Goal: Navigation & Orientation: Find specific page/section

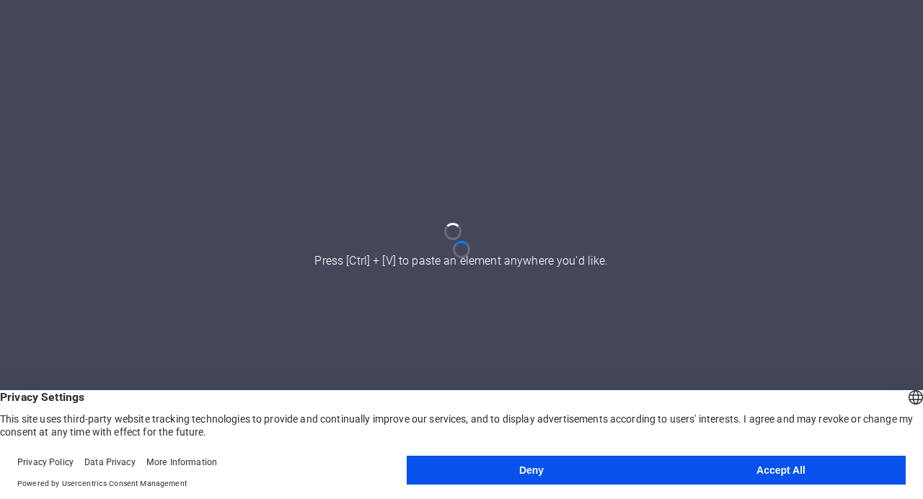
click at [551, 465] on button "Deny" at bounding box center [532, 470] width 250 height 29
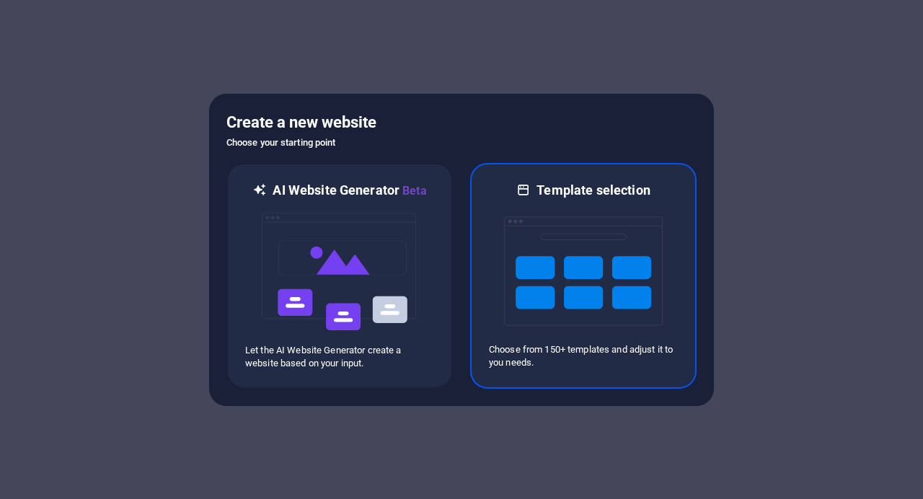
click at [569, 301] on img at bounding box center [583, 271] width 159 height 144
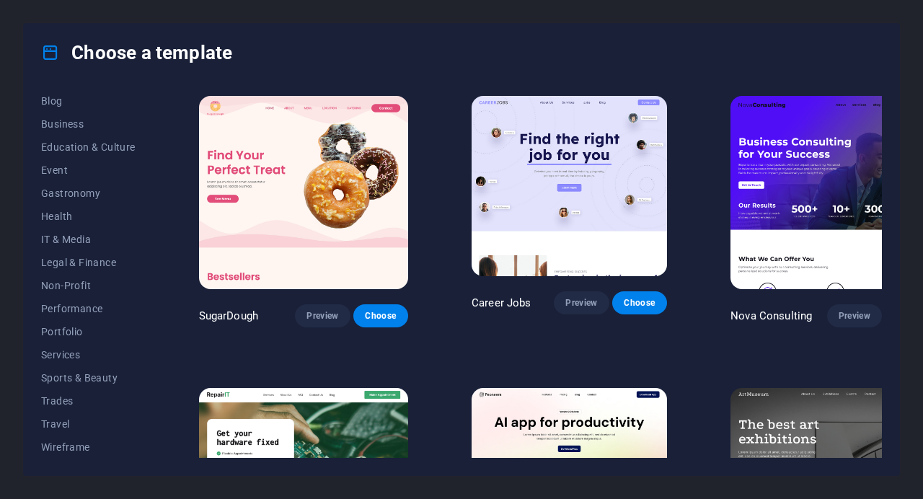
scroll to position [212, 0]
click at [66, 425] on span "Travel" at bounding box center [88, 424] width 94 height 12
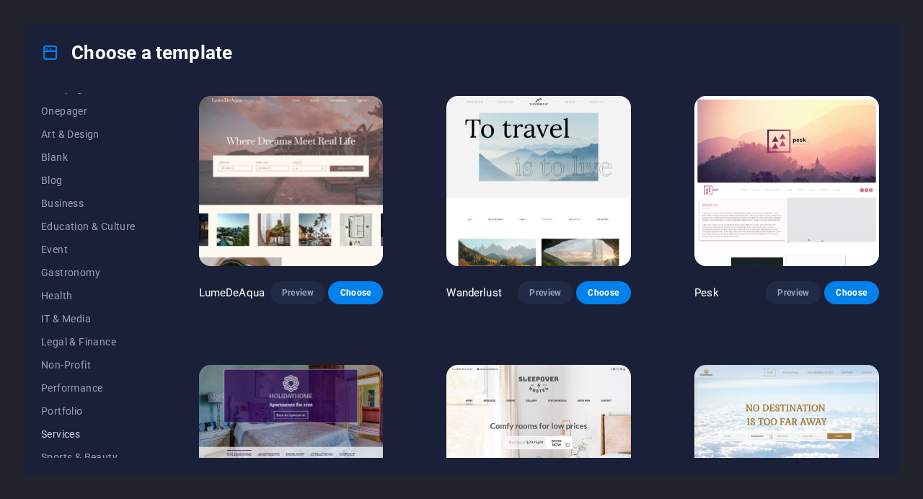
scroll to position [133, 0]
click at [106, 224] on span "Education & Culture" at bounding box center [88, 226] width 94 height 12
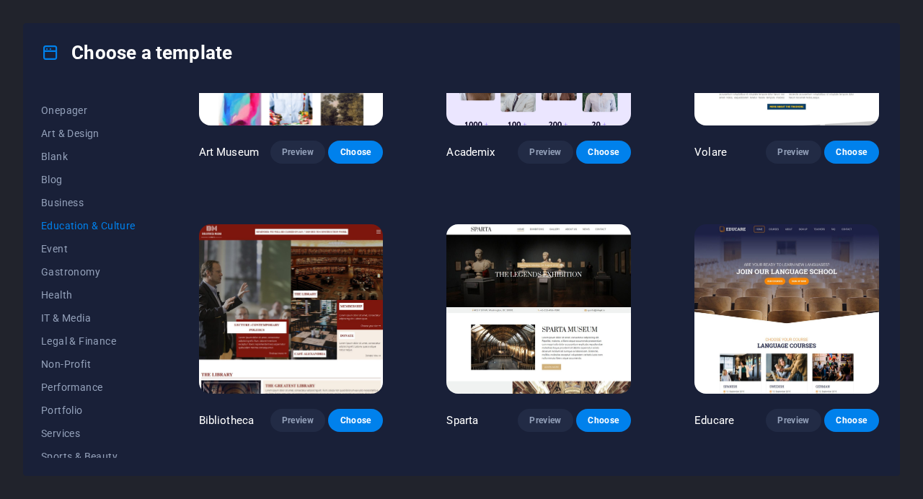
scroll to position [141, 0]
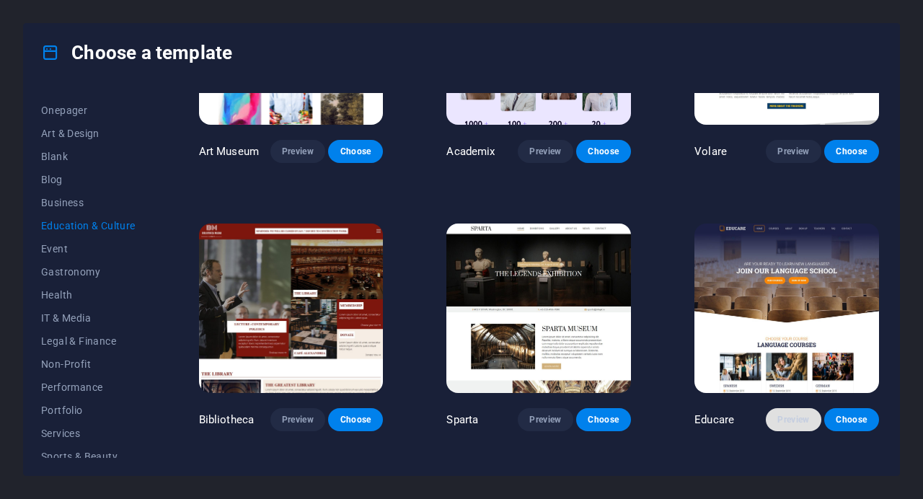
click at [785, 418] on span "Preview" at bounding box center [793, 420] width 32 height 12
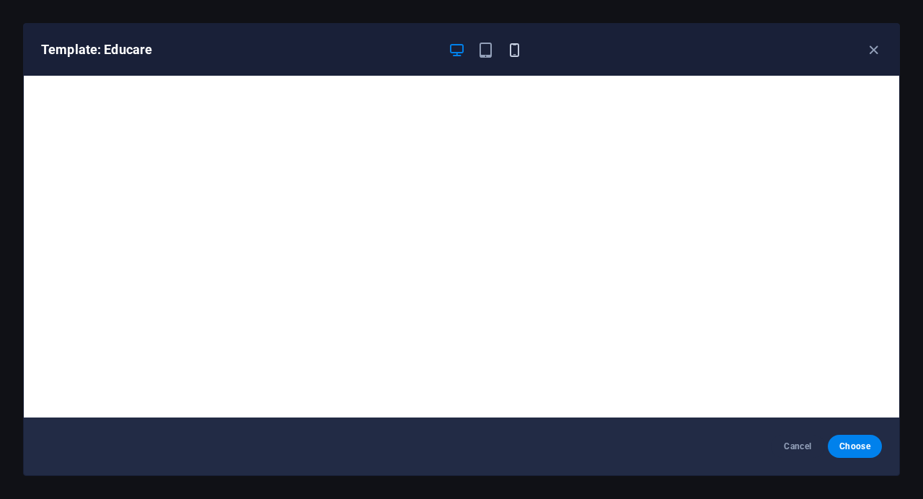
click at [514, 46] on icon "button" at bounding box center [514, 50] width 17 height 17
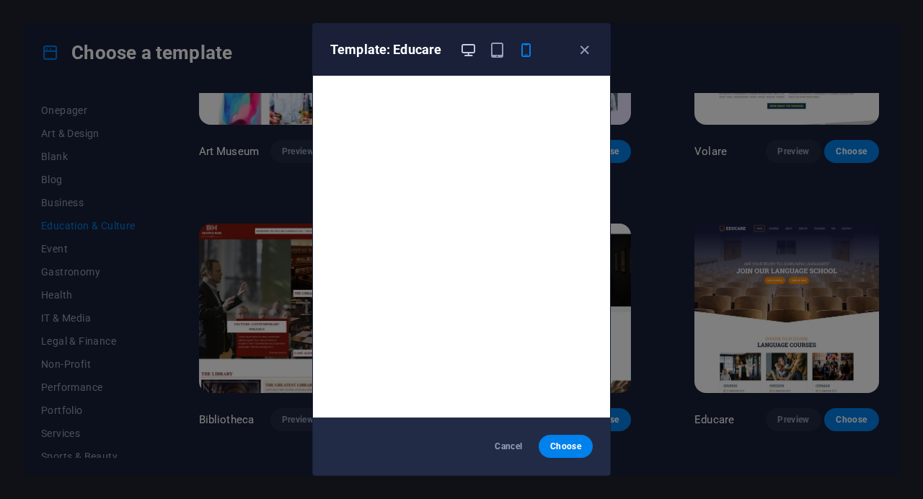
click at [469, 49] on icon "button" at bounding box center [468, 50] width 17 height 17
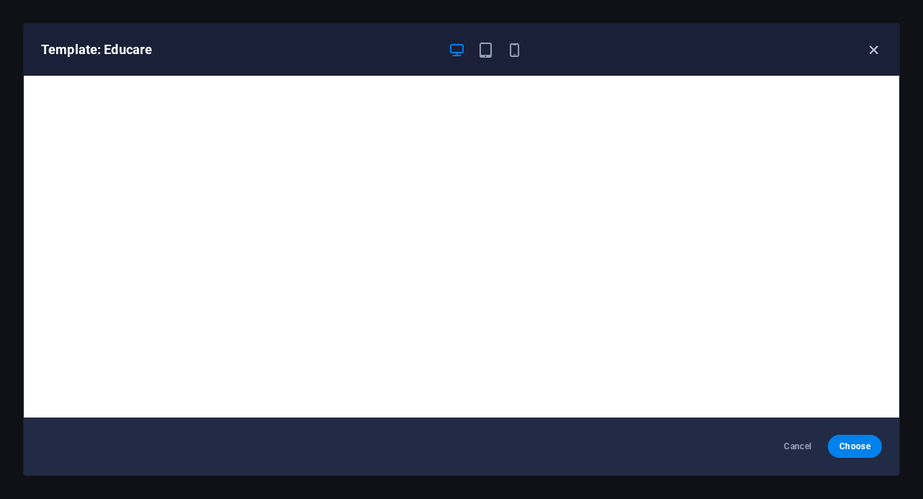
click at [871, 42] on icon "button" at bounding box center [873, 50] width 17 height 17
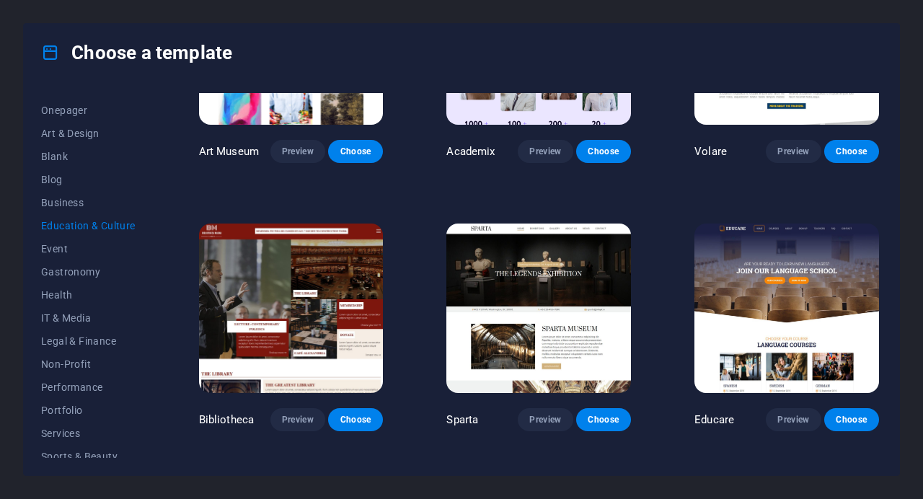
scroll to position [0, 0]
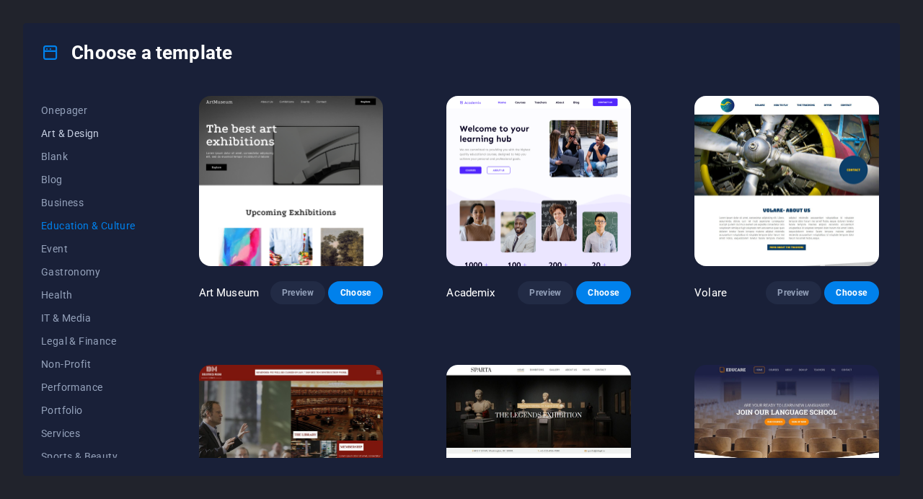
click at [81, 128] on span "Art & Design" at bounding box center [88, 134] width 94 height 12
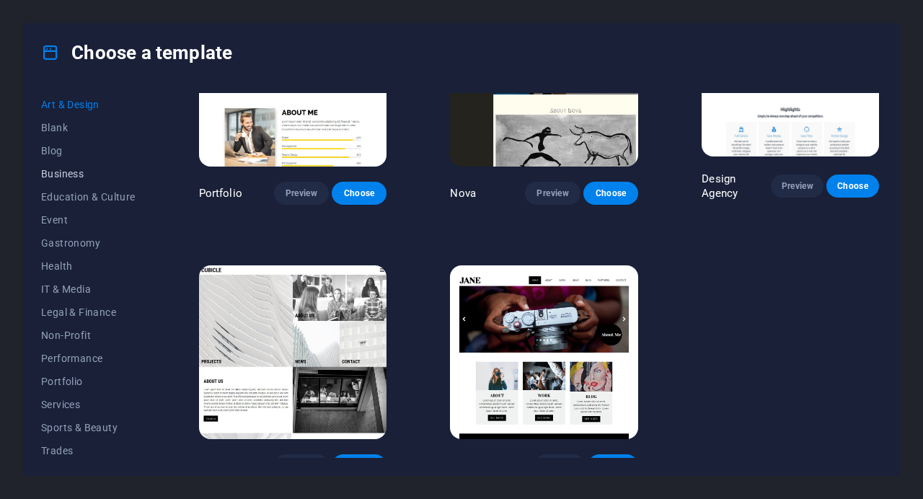
scroll to position [212, 0]
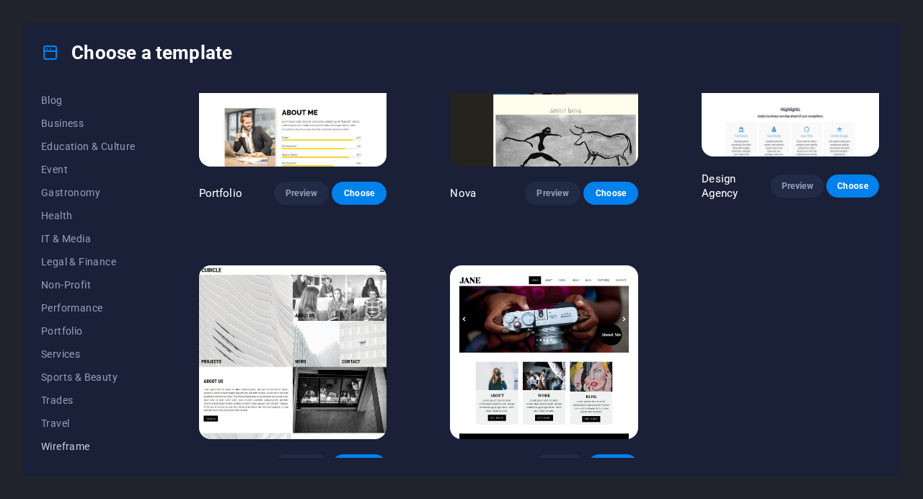
click at [74, 446] on span "Wireframe" at bounding box center [88, 447] width 94 height 12
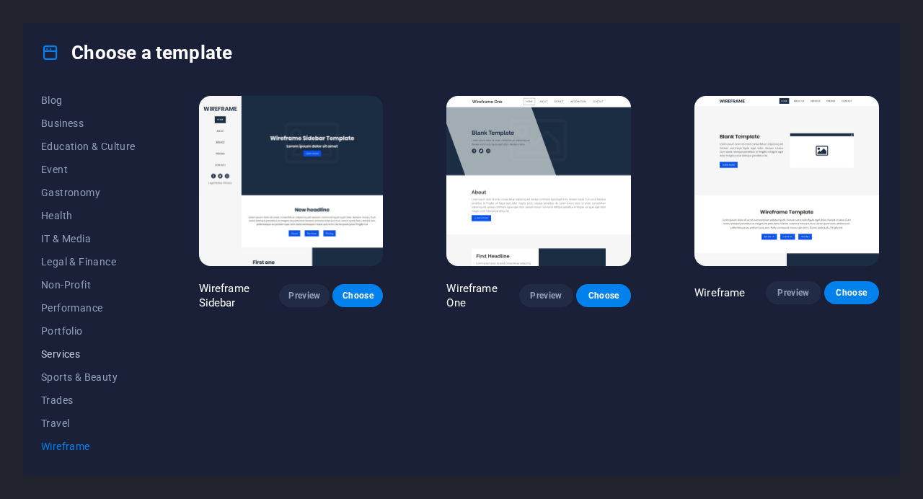
click at [64, 354] on span "Services" at bounding box center [88, 354] width 94 height 12
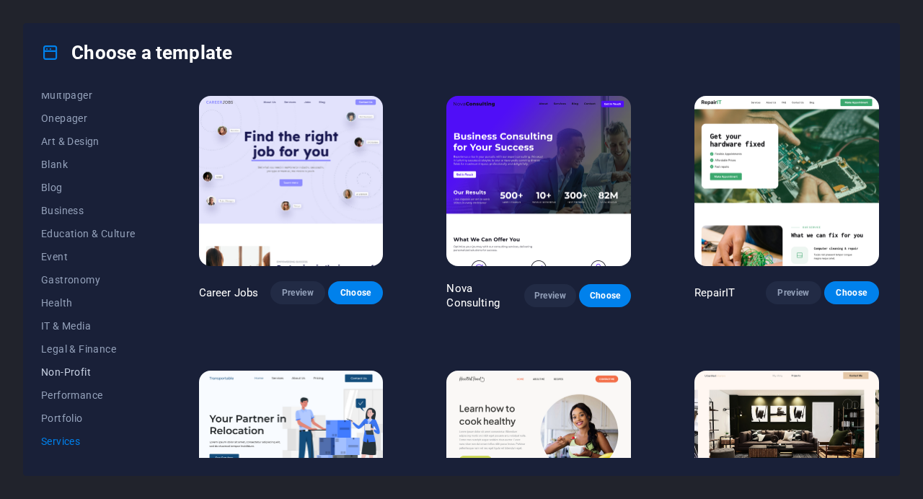
scroll to position [119, 0]
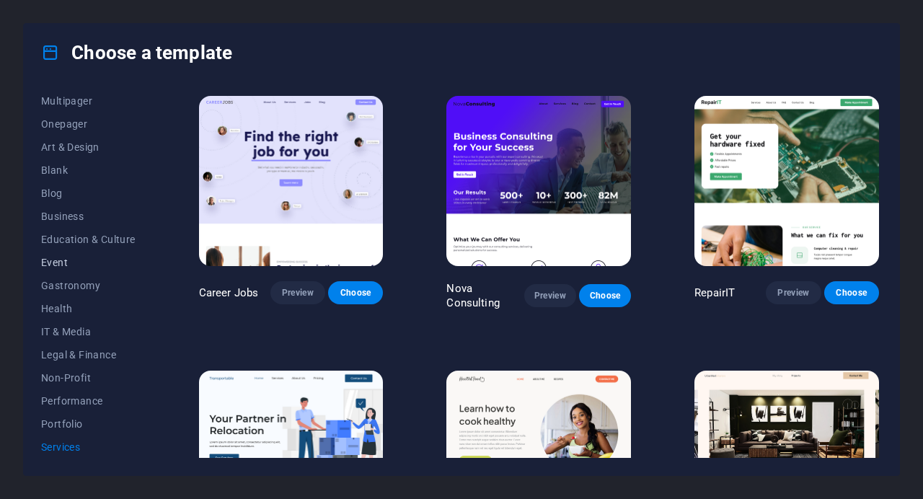
click at [63, 265] on span "Event" at bounding box center [88, 263] width 94 height 12
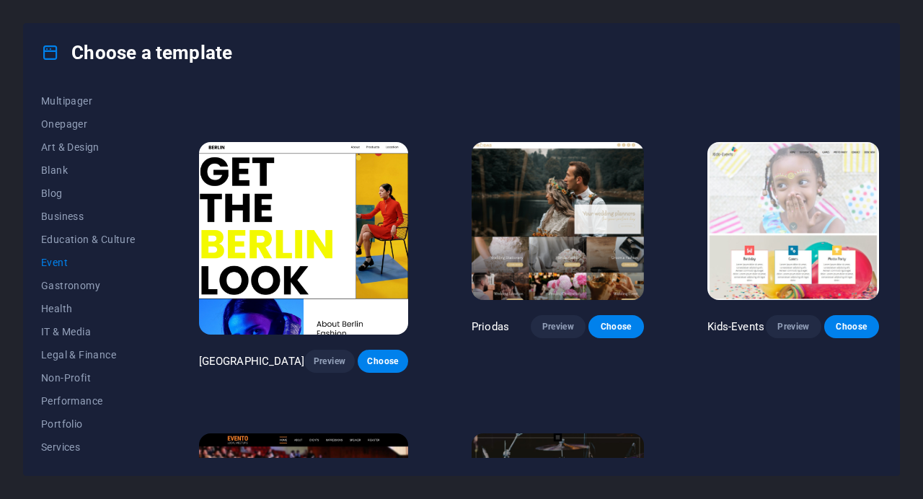
scroll to position [234, 0]
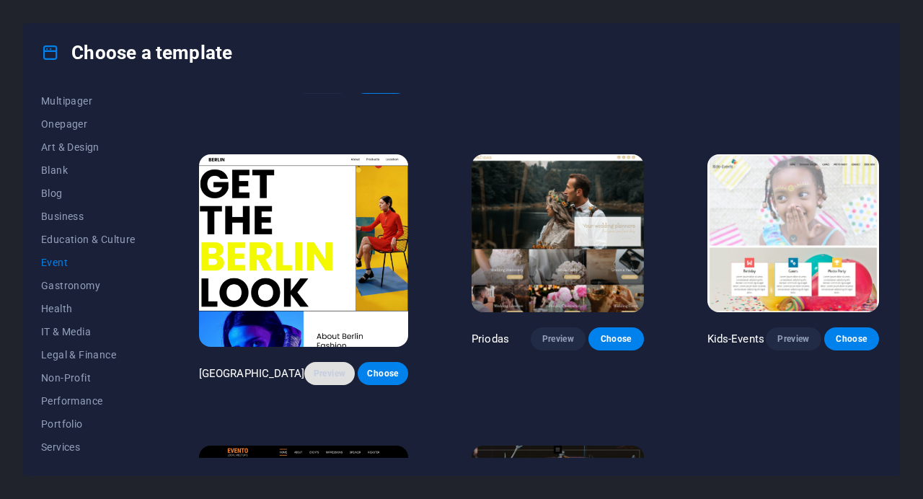
click at [316, 368] on span "Preview" at bounding box center [329, 374] width 27 height 12
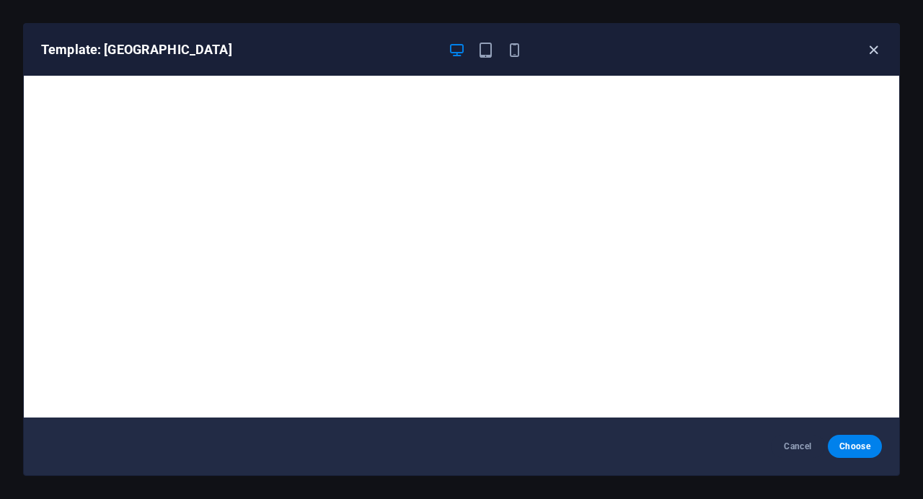
click at [878, 52] on icon "button" at bounding box center [873, 50] width 17 height 17
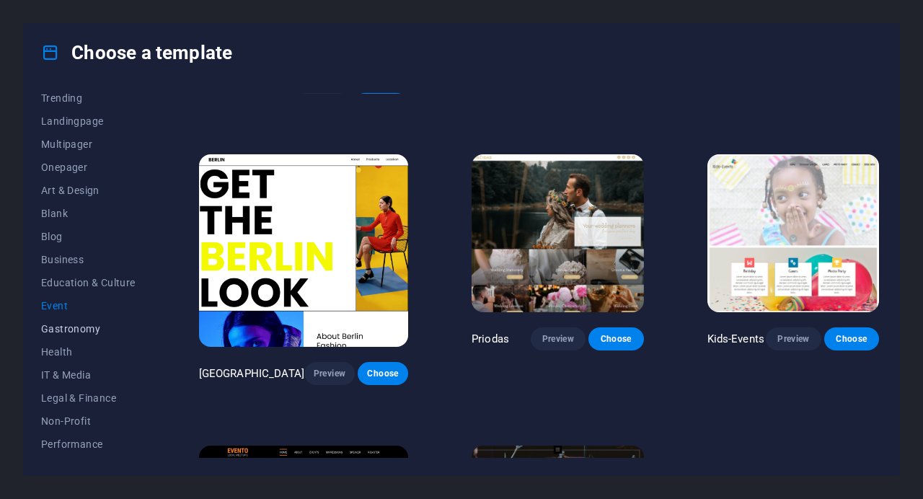
scroll to position [75, 0]
click at [88, 285] on span "Education & Culture" at bounding box center [88, 284] width 94 height 12
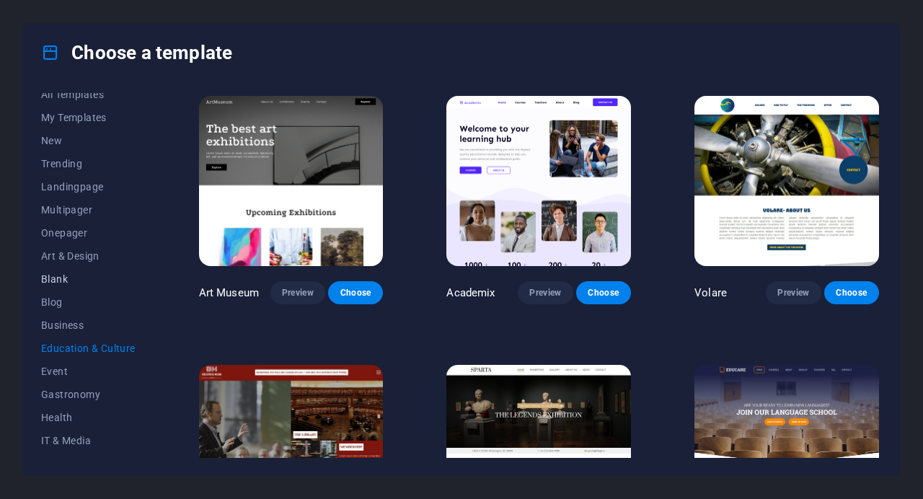
scroll to position [0, 0]
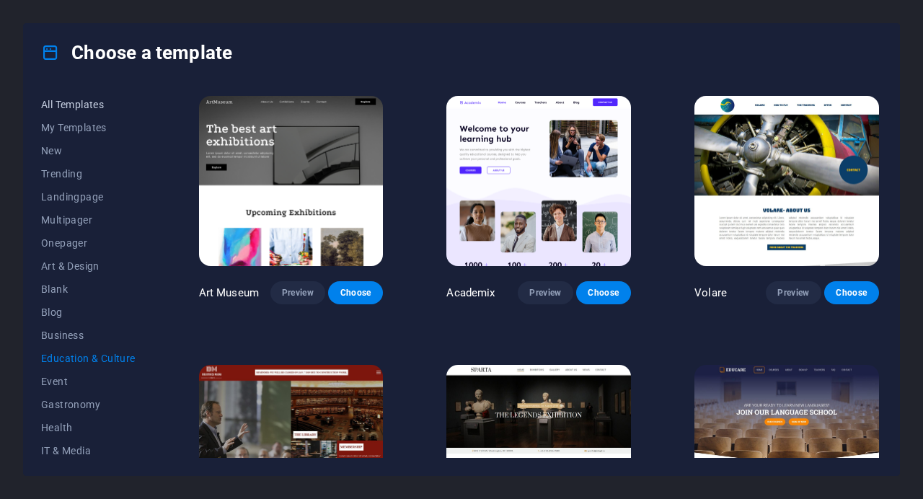
click at [76, 111] on button "All Templates" at bounding box center [88, 104] width 94 height 23
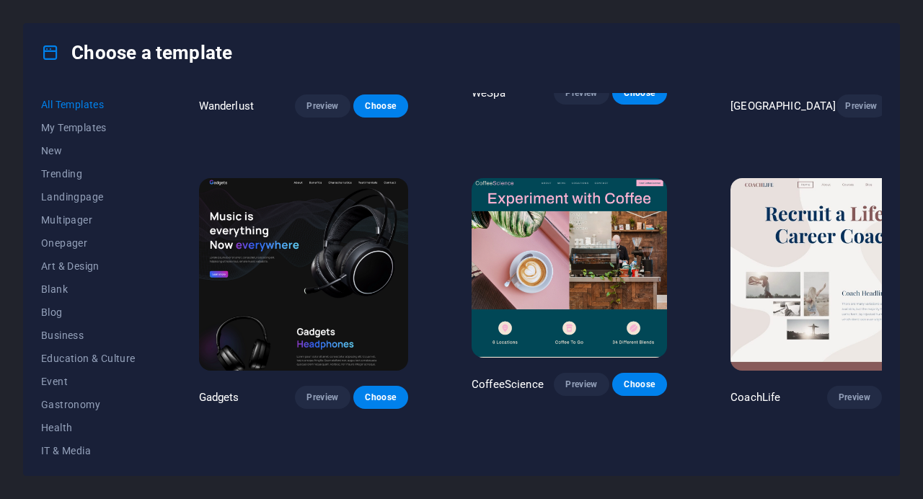
scroll to position [3465, 0]
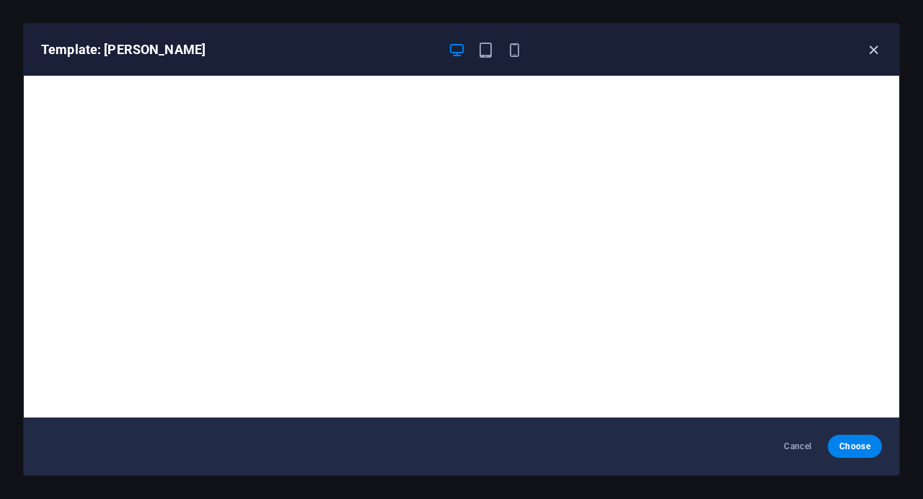
click at [873, 49] on icon "button" at bounding box center [873, 50] width 17 height 17
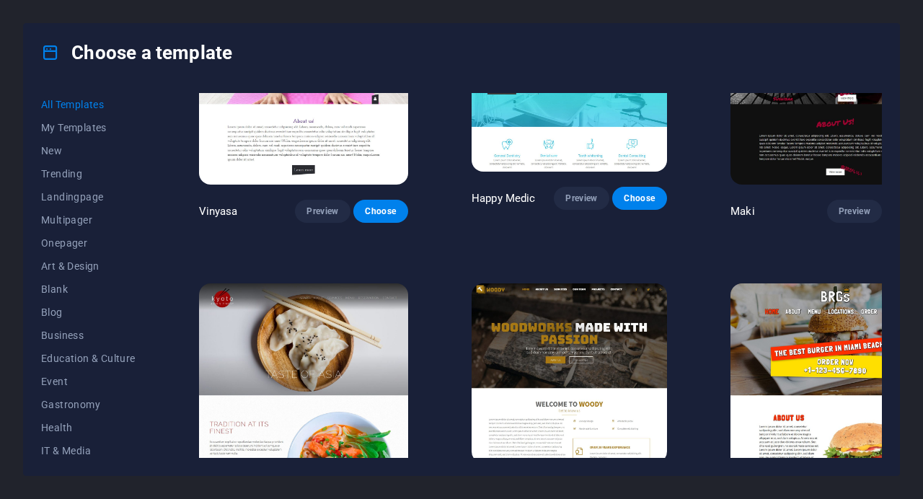
scroll to position [6531, 0]
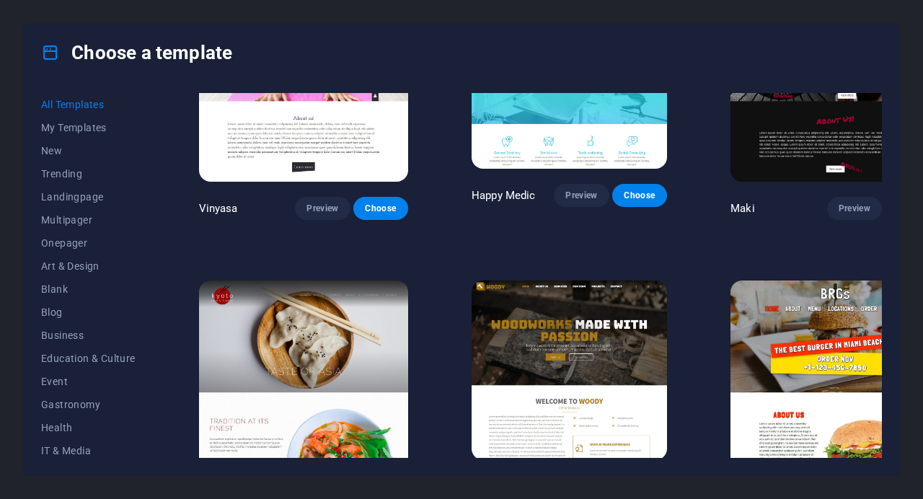
click at [14, 15] on div "Choose a template All Templates My Templates New Trending Landingpage Multipage…" at bounding box center [461, 249] width 923 height 499
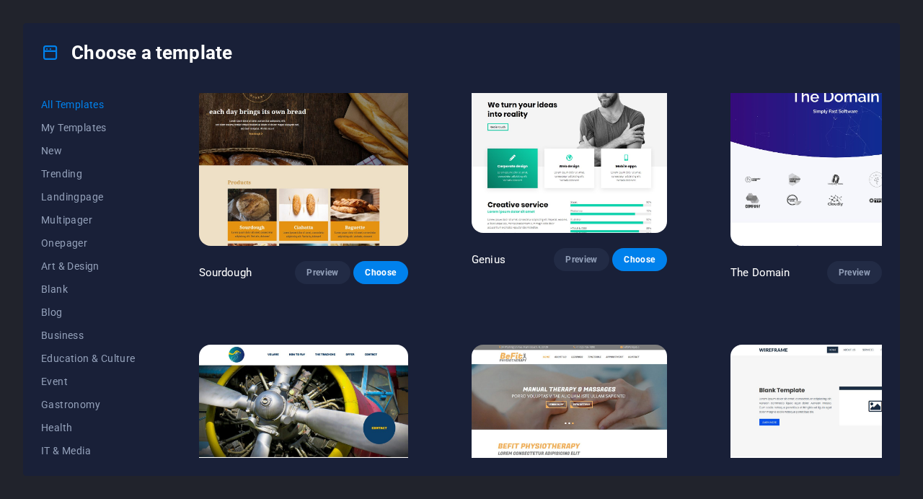
scroll to position [7052, 0]
